Goal: Task Accomplishment & Management: Complete application form

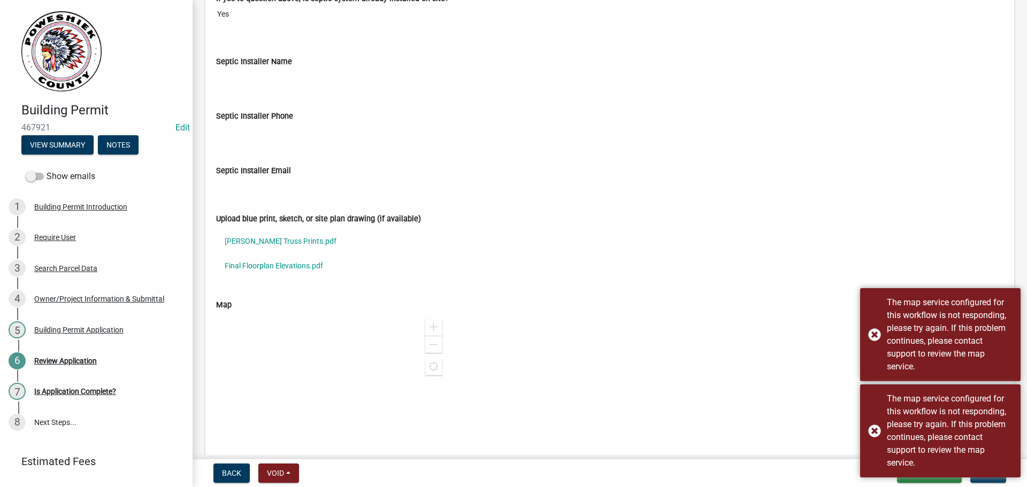
scroll to position [3264, 0]
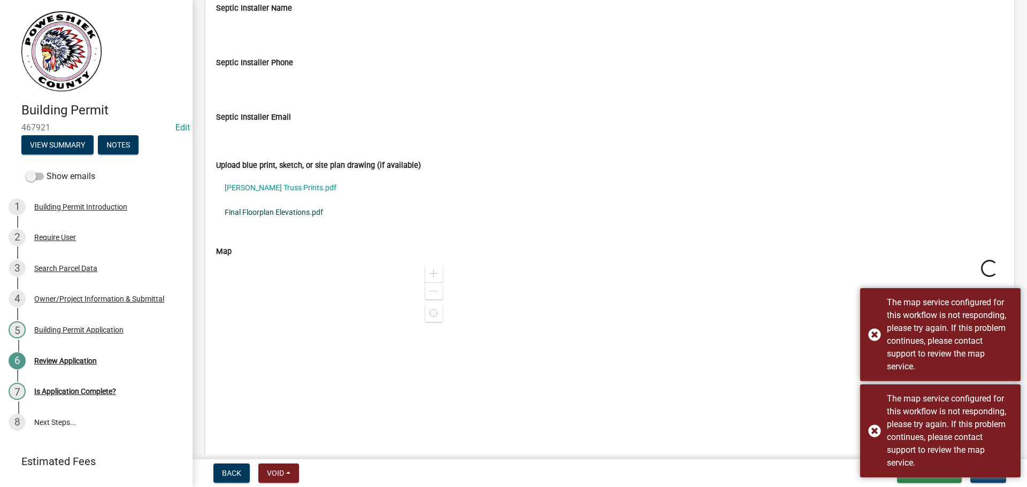
click at [256, 213] on link "Final Floorplan Elevations.pdf" at bounding box center [610, 212] width 788 height 25
click at [279, 186] on link "[PERSON_NAME] Truss Prints.pdf" at bounding box center [610, 187] width 788 height 25
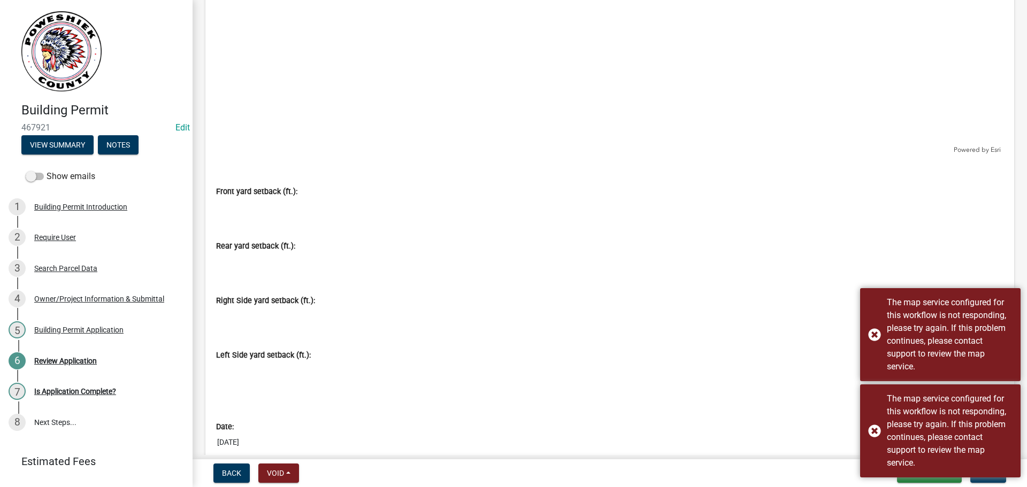
scroll to position [3902, 0]
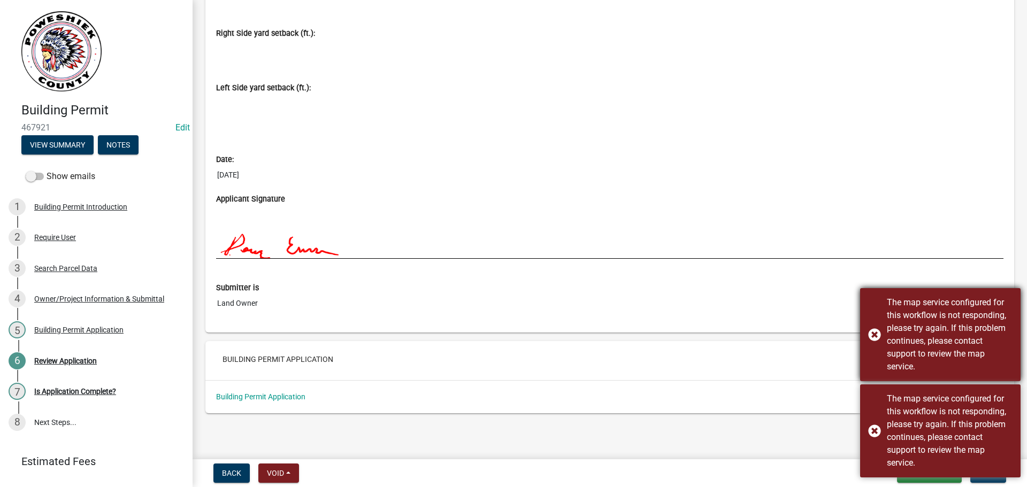
click at [876, 337] on div "The map service configured for this workflow is not responding, please try agai…" at bounding box center [940, 334] width 161 height 93
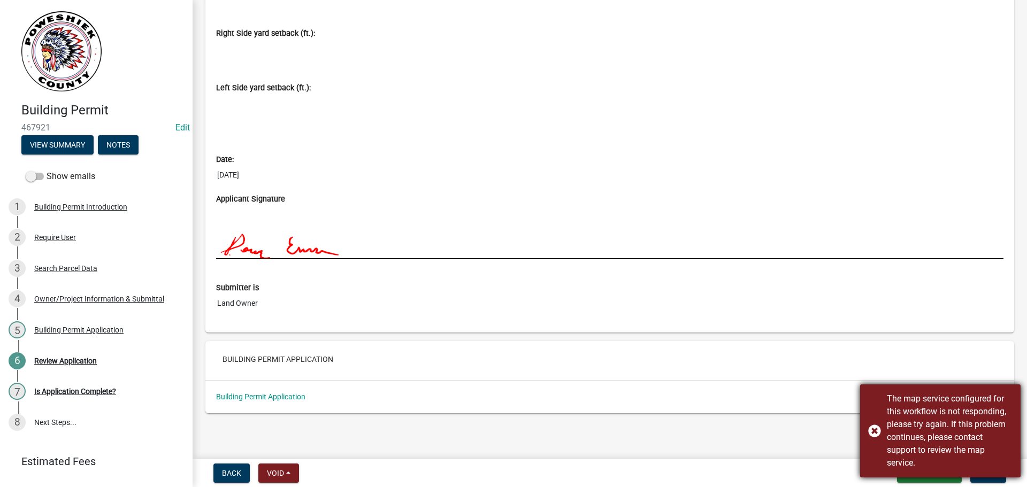
click at [873, 432] on div "The map service configured for this workflow is not responding, please try agai…" at bounding box center [940, 431] width 161 height 93
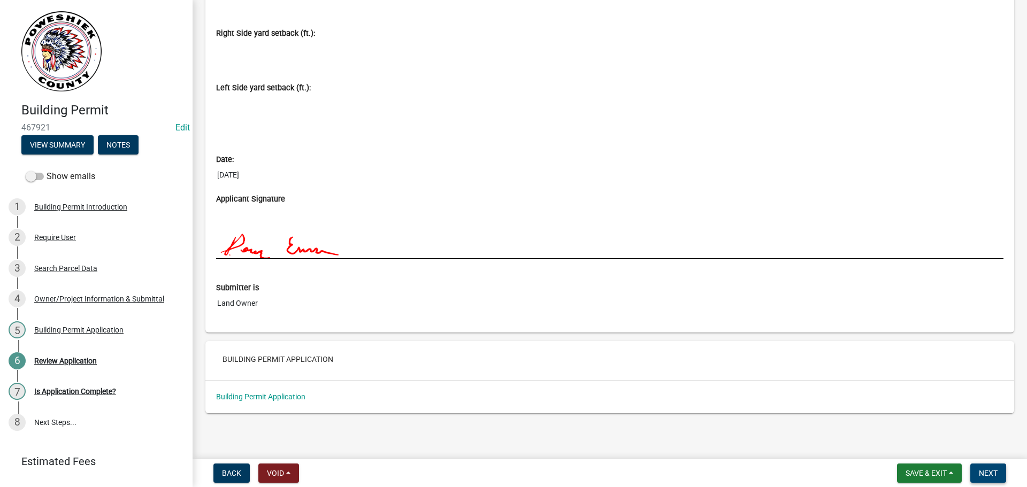
click at [986, 476] on span "Next" at bounding box center [988, 473] width 19 height 9
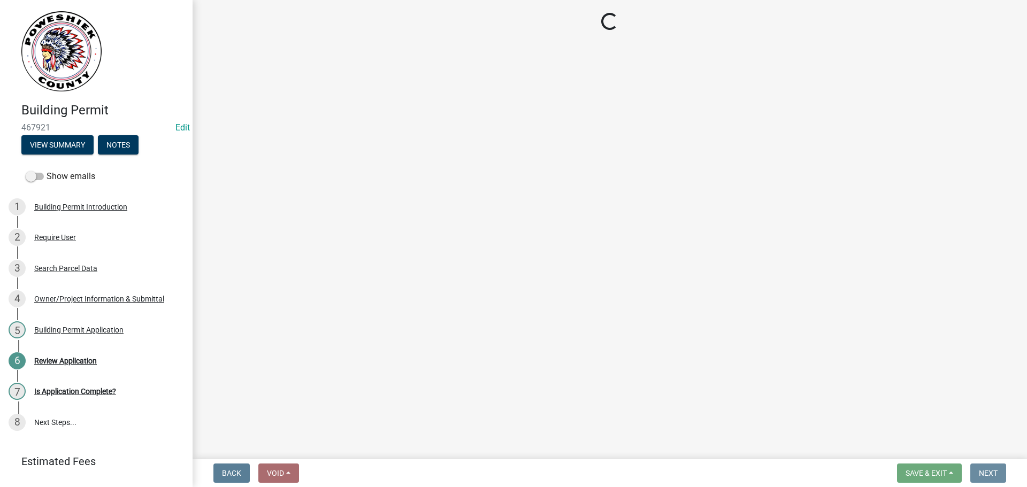
scroll to position [0, 0]
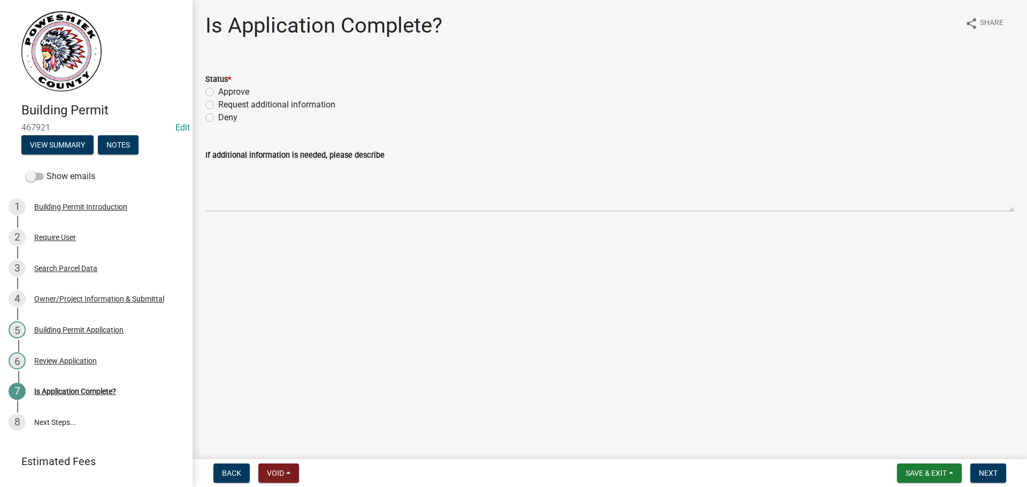
click at [218, 90] on label "Approve" at bounding box center [233, 92] width 31 height 13
click at [218, 90] on input "Approve" at bounding box center [221, 89] width 7 height 7
radio input "true"
click at [991, 468] on button "Next" at bounding box center [989, 473] width 36 height 19
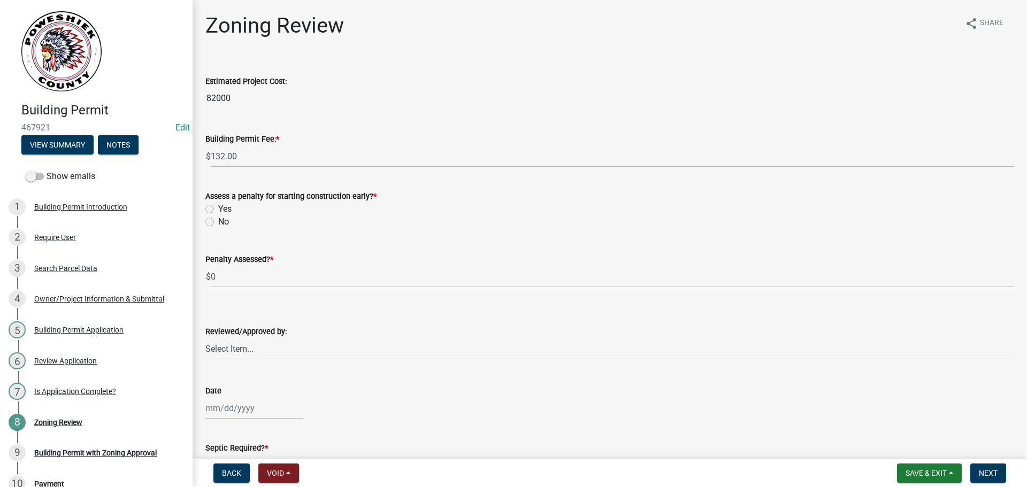
click at [218, 222] on label "No" at bounding box center [223, 222] width 11 height 13
click at [218, 222] on input "No" at bounding box center [221, 219] width 7 height 7
radio input "true"
click at [239, 343] on select "Select Item... [PERSON_NAME]" at bounding box center [609, 349] width 809 height 22
click at [205, 338] on select "Select Item... [PERSON_NAME]" at bounding box center [609, 349] width 809 height 22
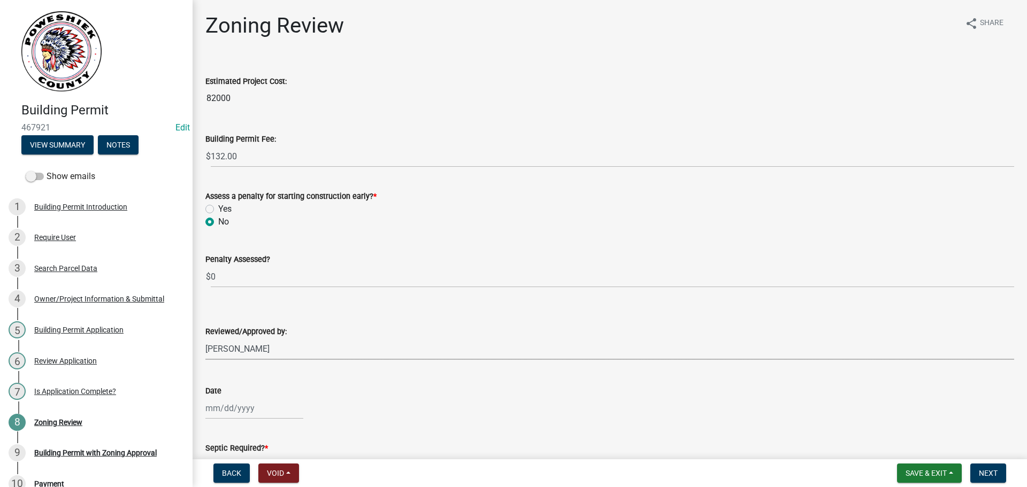
select select "cd1e2781-96fe-455b-9ef7-e2bfe4f5dace"
click at [243, 407] on div at bounding box center [254, 409] width 98 height 22
select select "8"
select select "2025"
click at [286, 350] on div "22" at bounding box center [284, 351] width 17 height 17
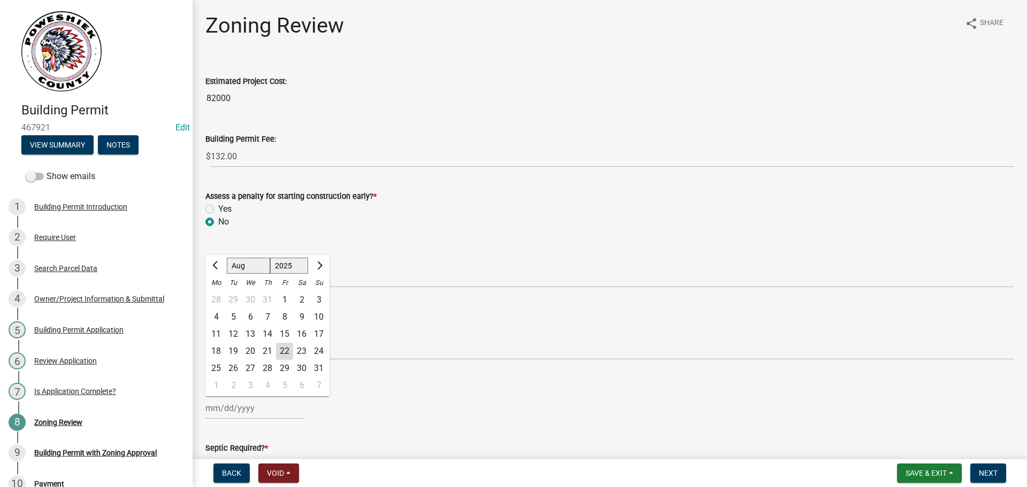
type input "[DATE]"
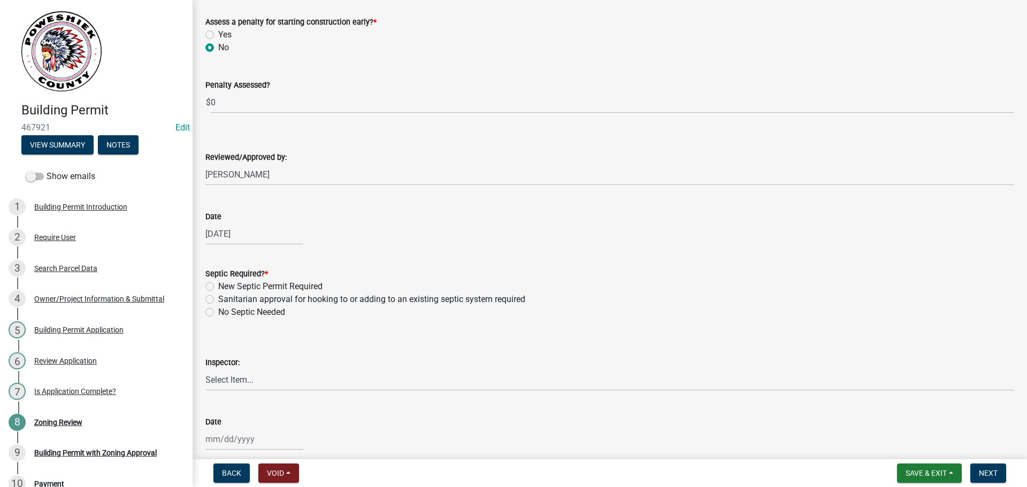
scroll to position [214, 0]
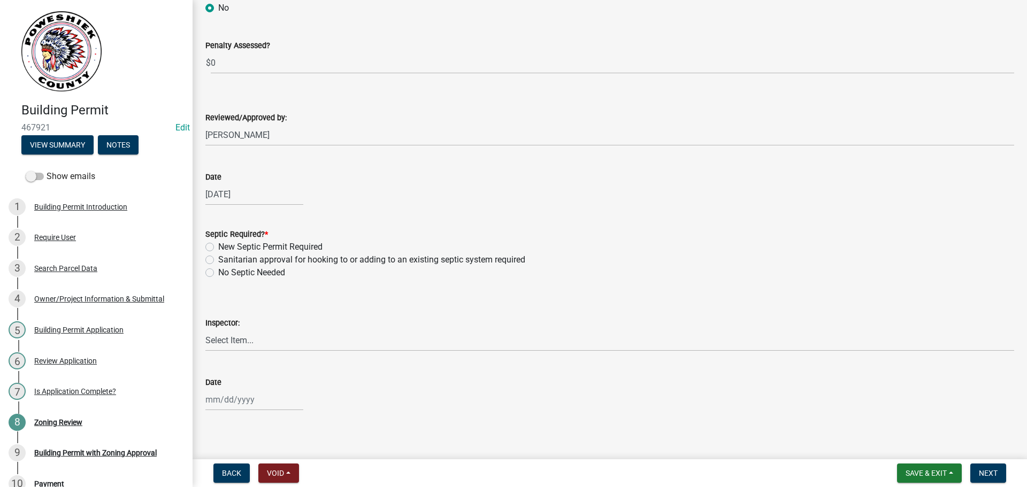
click at [218, 274] on label "No Septic Needed" at bounding box center [251, 272] width 67 height 13
click at [218, 273] on input "No Septic Needed" at bounding box center [221, 269] width 7 height 7
radio input "true"
click at [248, 343] on select "Select Item... [PERSON_NAME]" at bounding box center [609, 341] width 809 height 22
click at [205, 330] on select "Select Item... [PERSON_NAME]" at bounding box center [609, 341] width 809 height 22
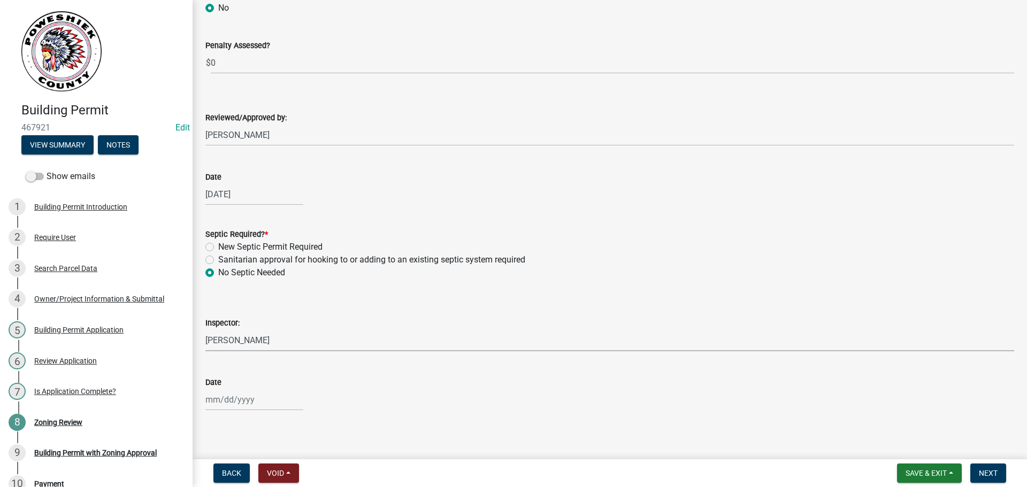
select select "cd1e2781-96fe-455b-9ef7-e2bfe4f5dace"
click at [249, 399] on div at bounding box center [254, 400] width 98 height 22
select select "8"
select select "2025"
click at [282, 341] on div "22" at bounding box center [284, 342] width 17 height 17
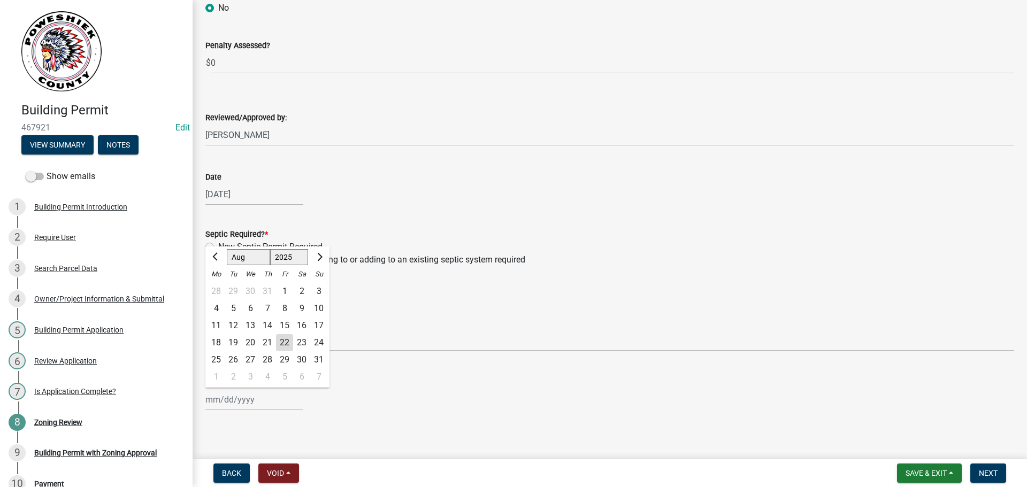
type input "[DATE]"
click at [986, 473] on span "Next" at bounding box center [988, 473] width 19 height 9
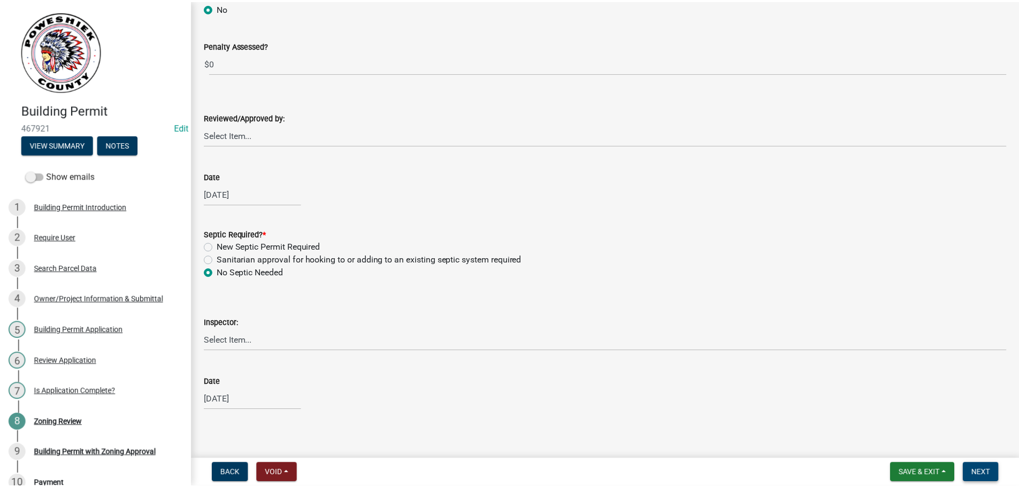
scroll to position [0, 0]
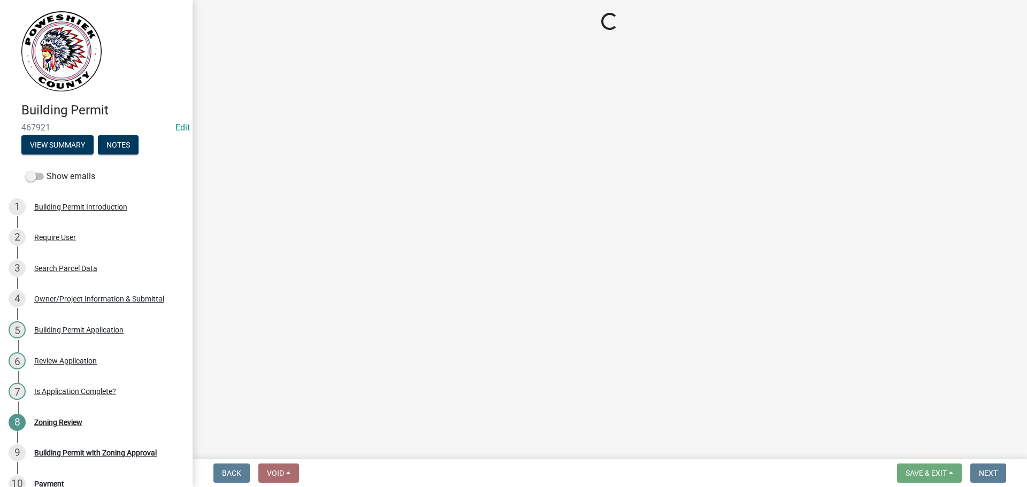
select select "3: 3"
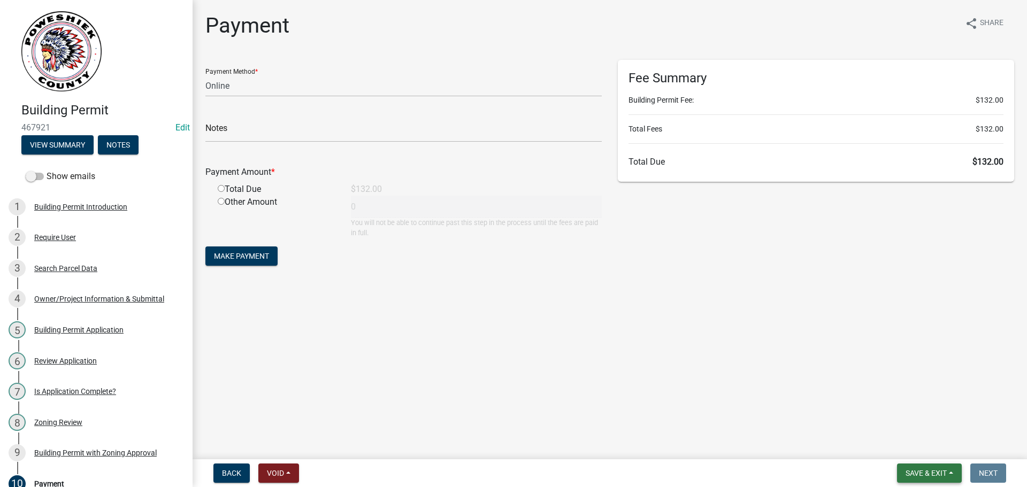
click at [917, 475] on span "Save & Exit" at bounding box center [926, 473] width 41 height 9
click at [898, 445] on button "Save & Exit" at bounding box center [919, 446] width 86 height 26
